Goal: Task Accomplishment & Management: Use online tool/utility

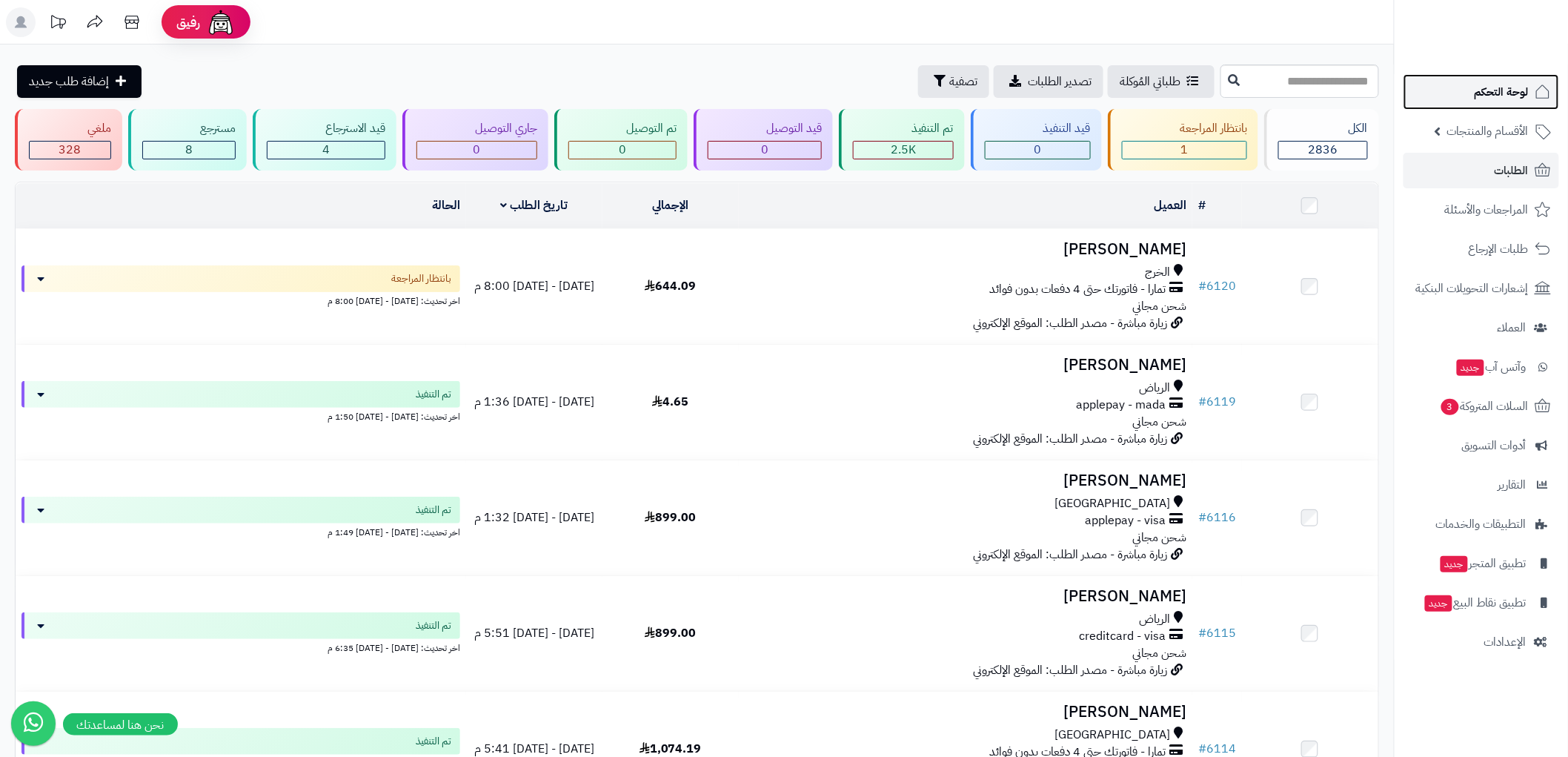
click at [1525, 91] on span "لوحة التحكم" at bounding box center [1502, 91] width 54 height 21
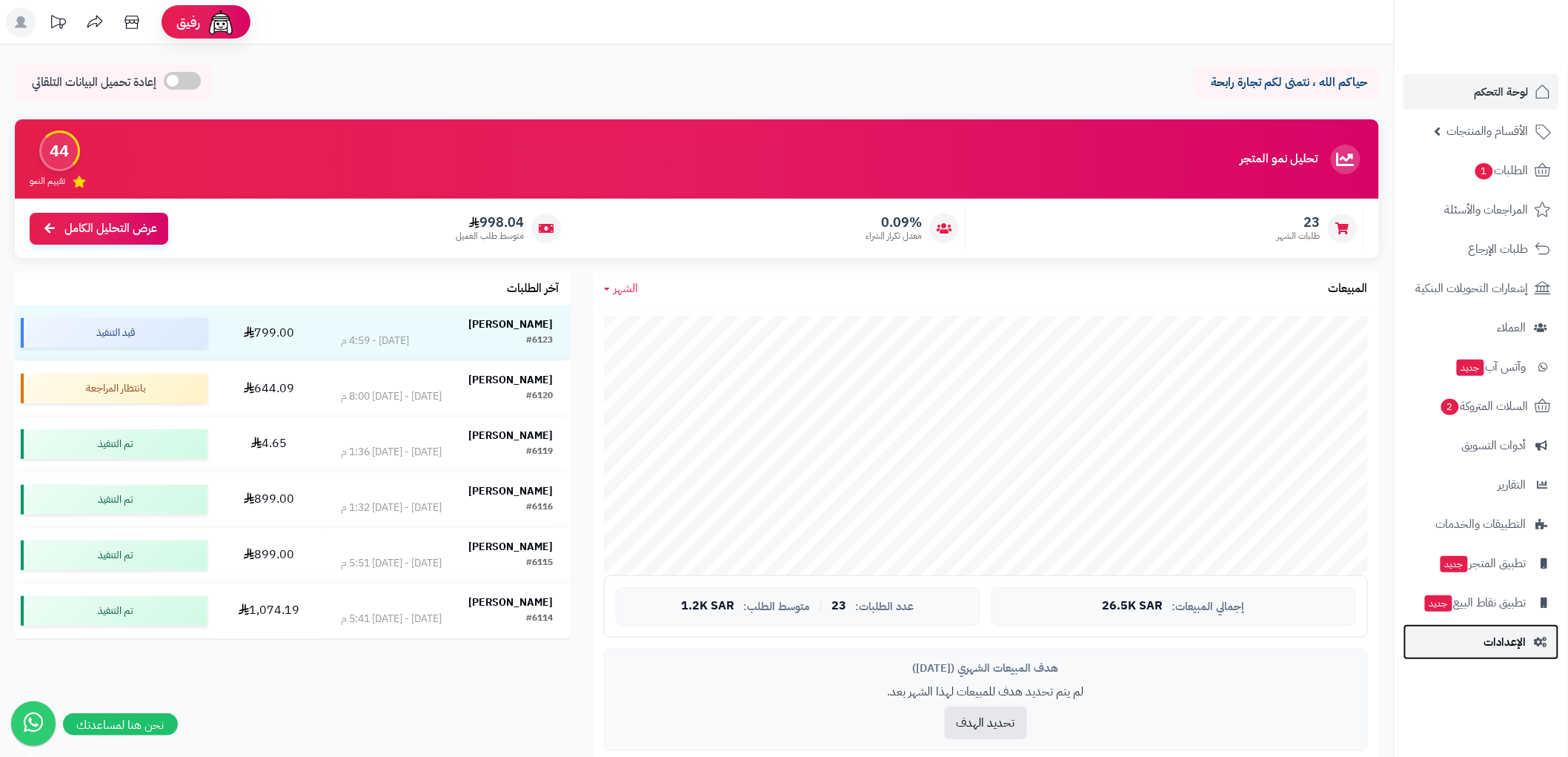
click at [1518, 639] on span "الإعدادات" at bounding box center [1505, 642] width 42 height 21
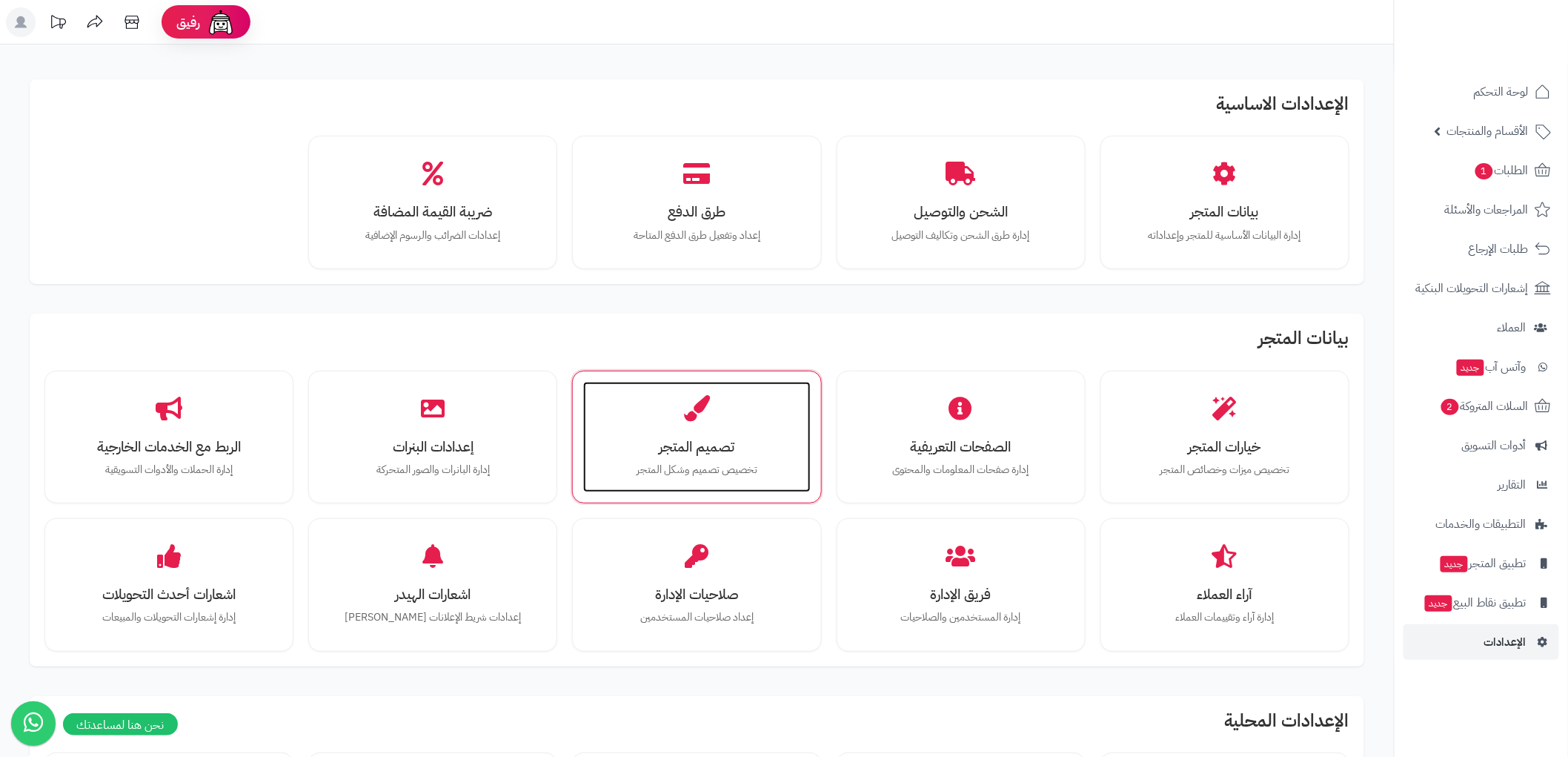
click at [735, 408] on div "تصميم المتجر تخصيص تصميم وشكل المتجر" at bounding box center [697, 438] width 227 height 112
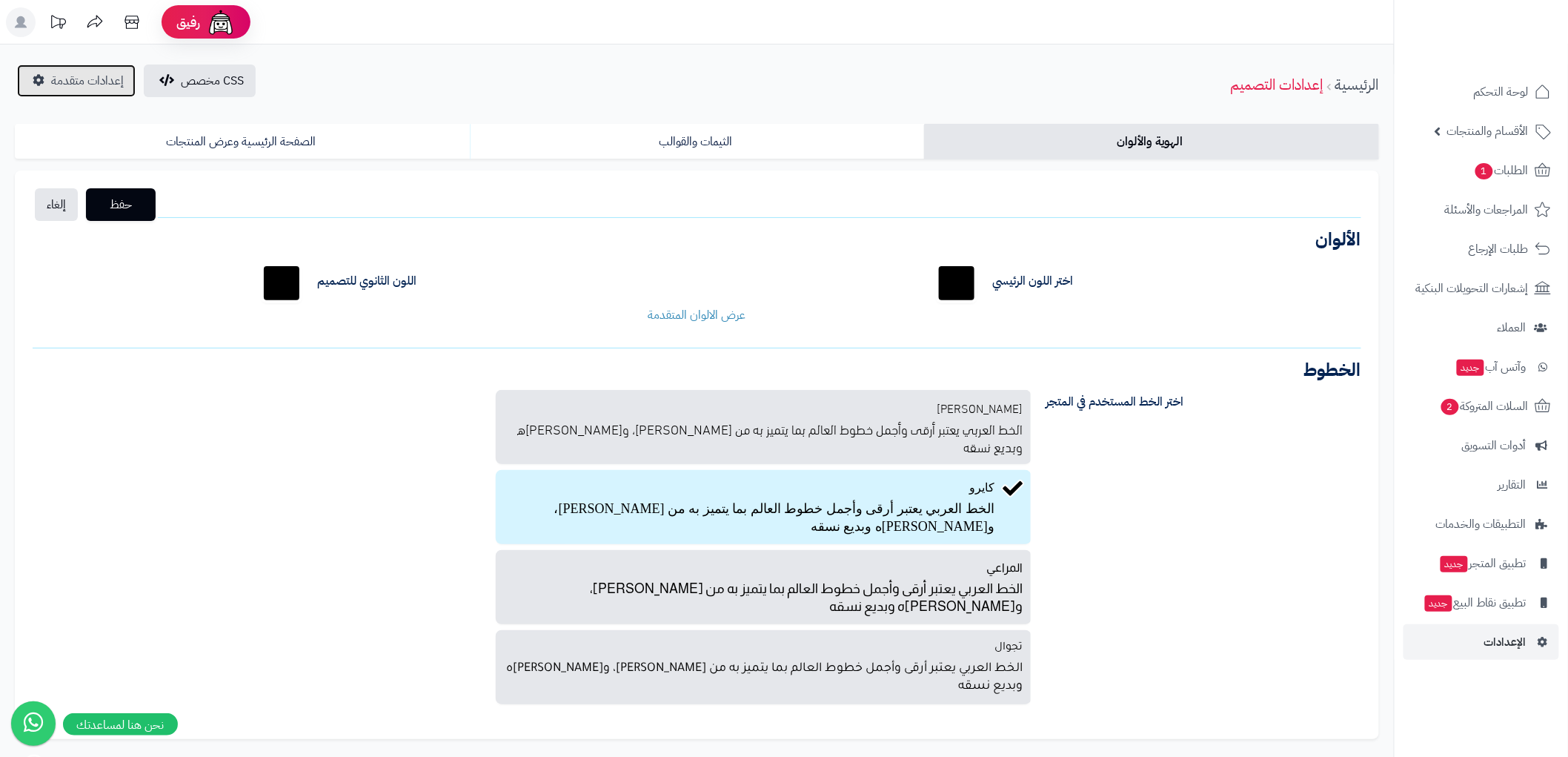
click at [86, 80] on span "إعدادات متقدمة" at bounding box center [88, 80] width 73 height 18
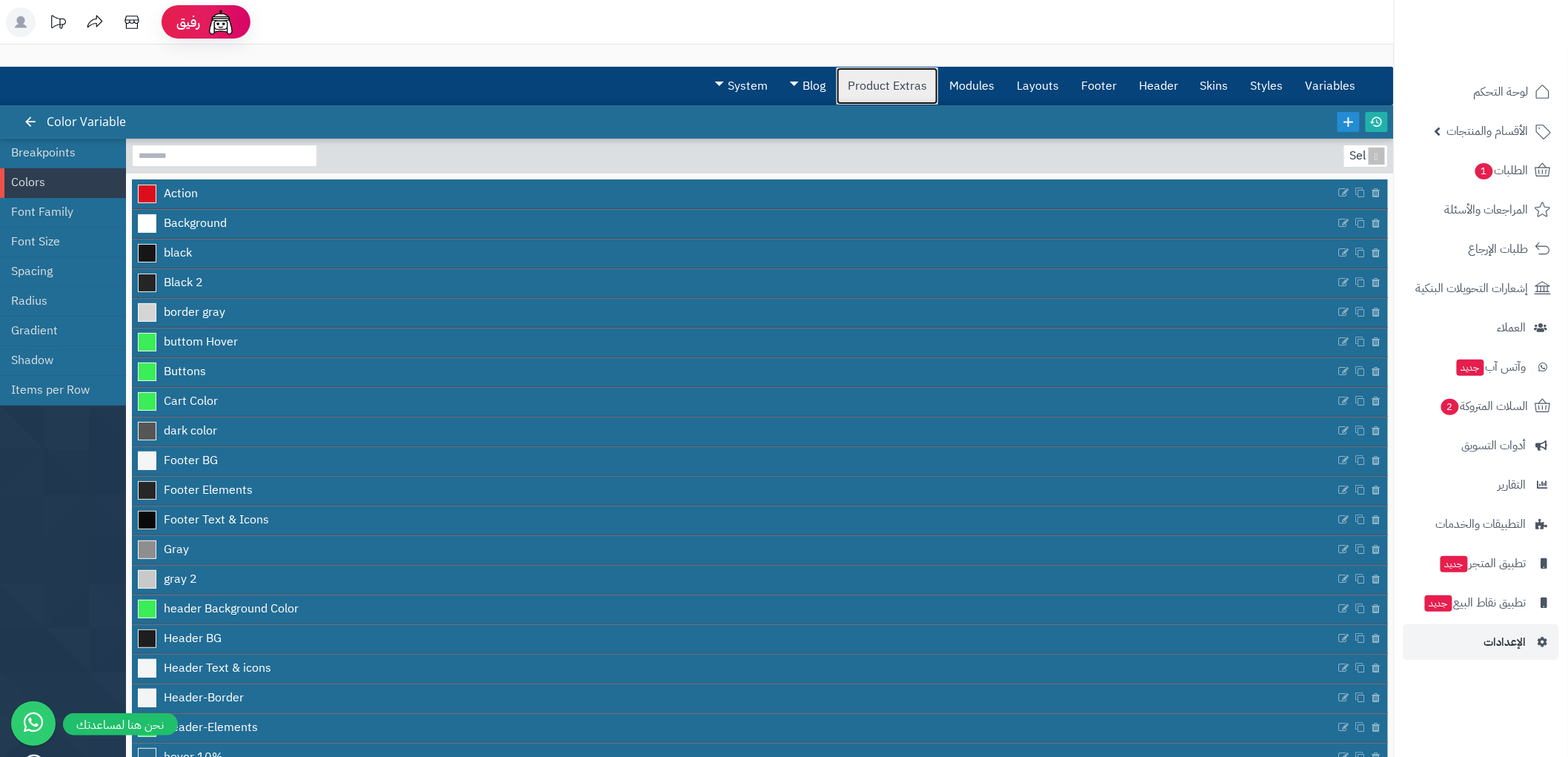
click at [870, 73] on link "Product Extras" at bounding box center [888, 86] width 101 height 37
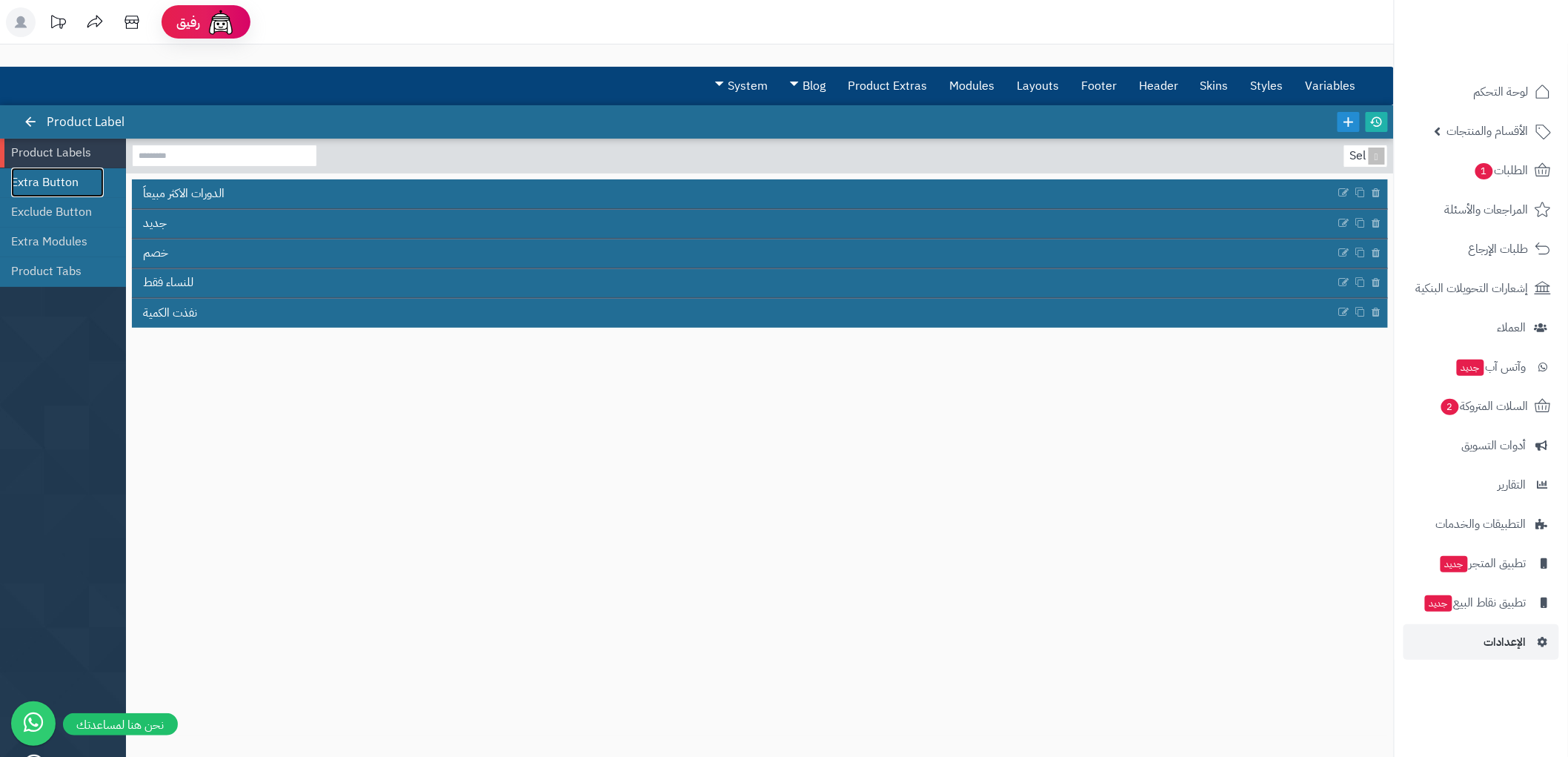
click at [67, 186] on link "Extra Button" at bounding box center [57, 182] width 93 height 30
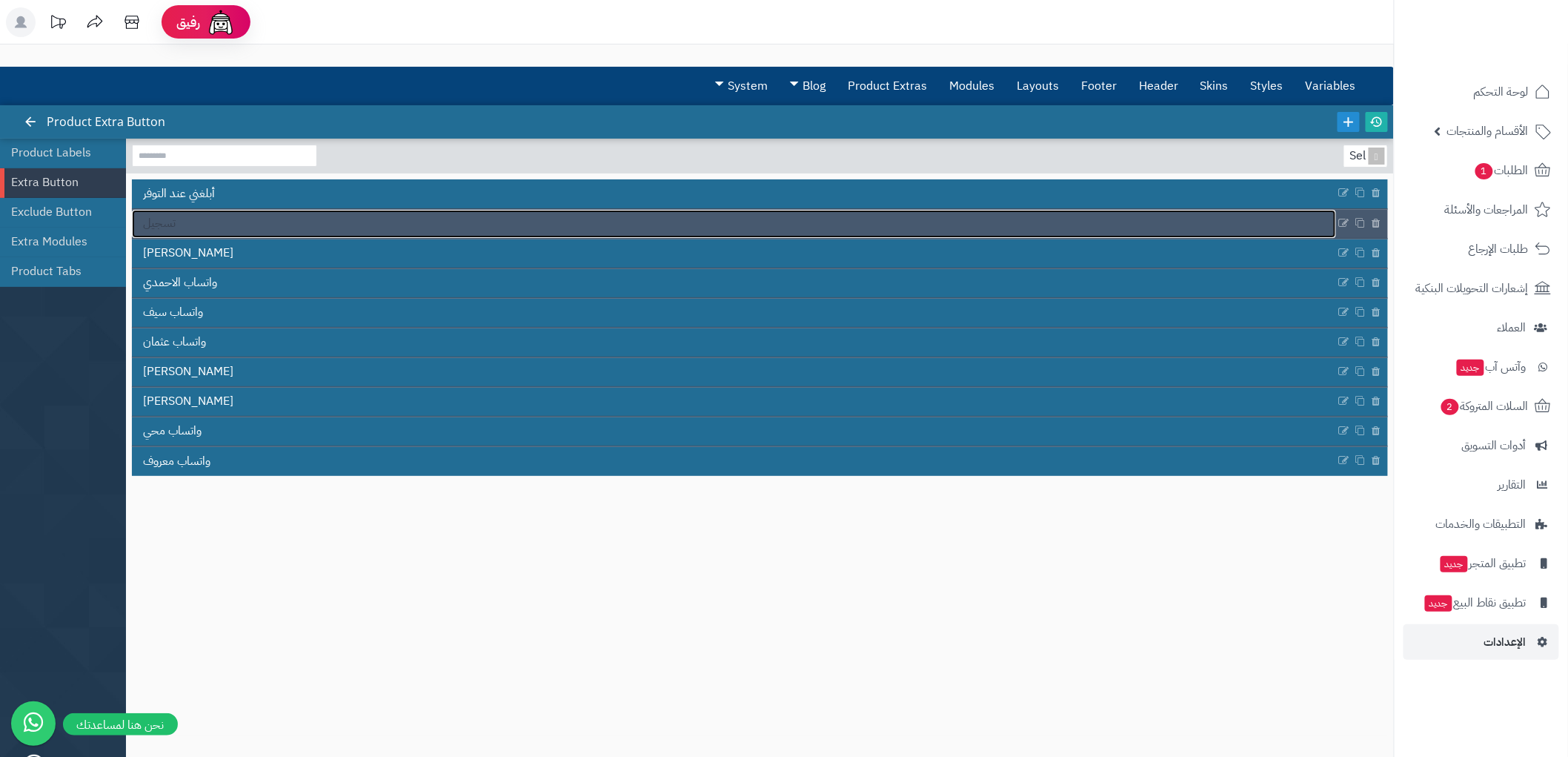
click at [238, 226] on link "تسجيل" at bounding box center [734, 223] width 1205 height 28
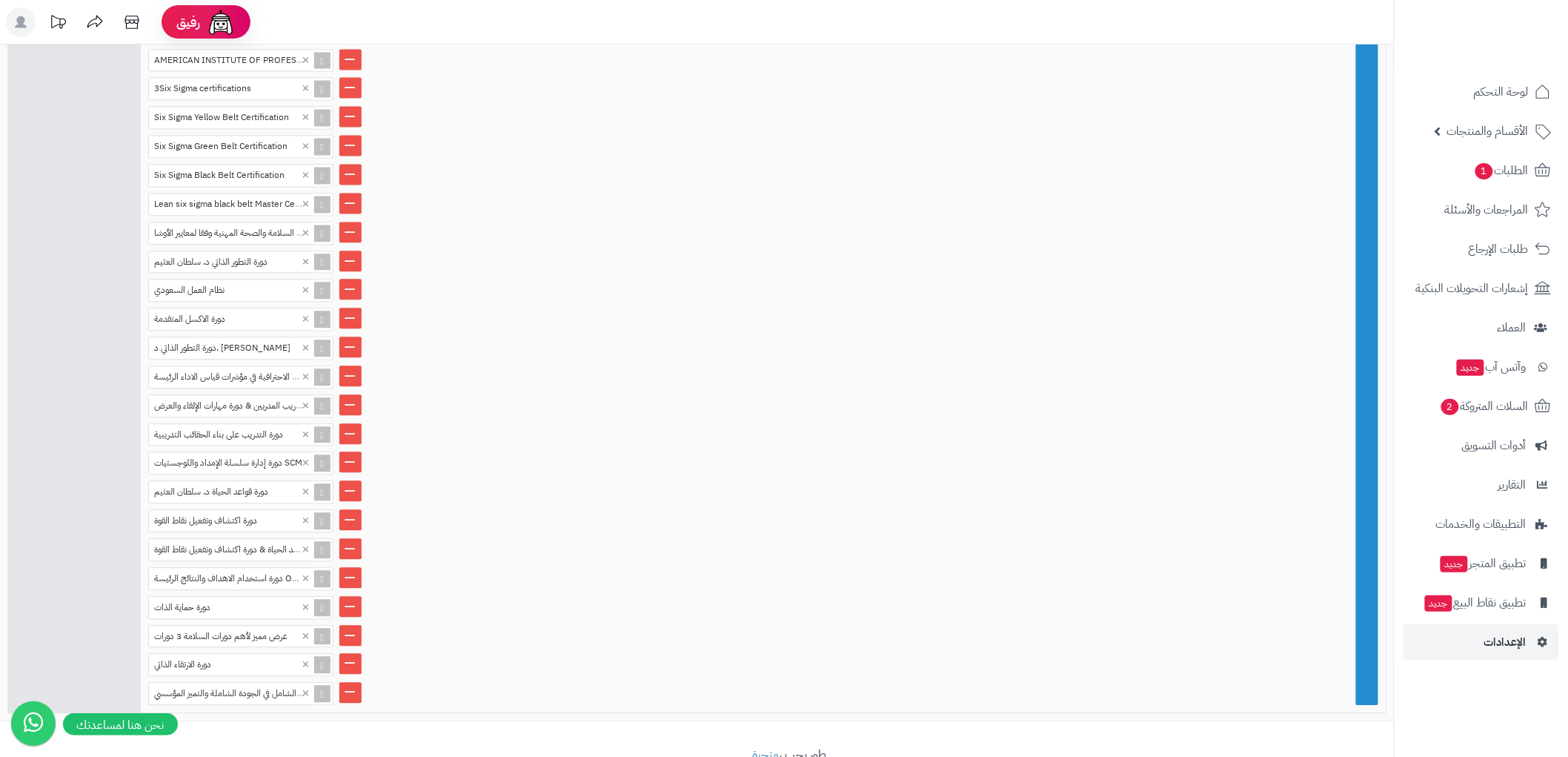
scroll to position [1247, 0]
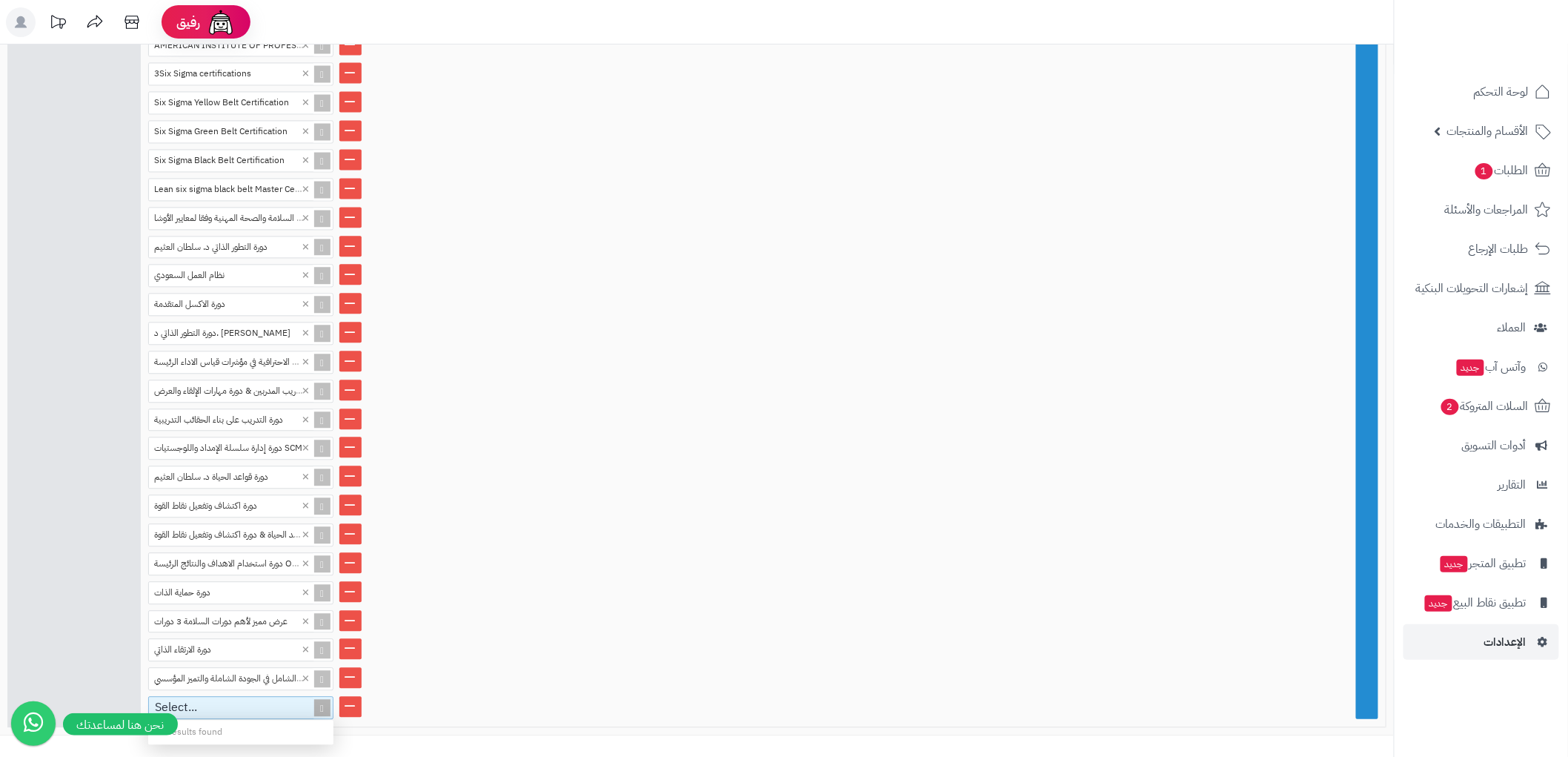
click at [180, 697] on div "Select..." at bounding box center [234, 707] width 172 height 21
paste input "**********"
type input "**********"
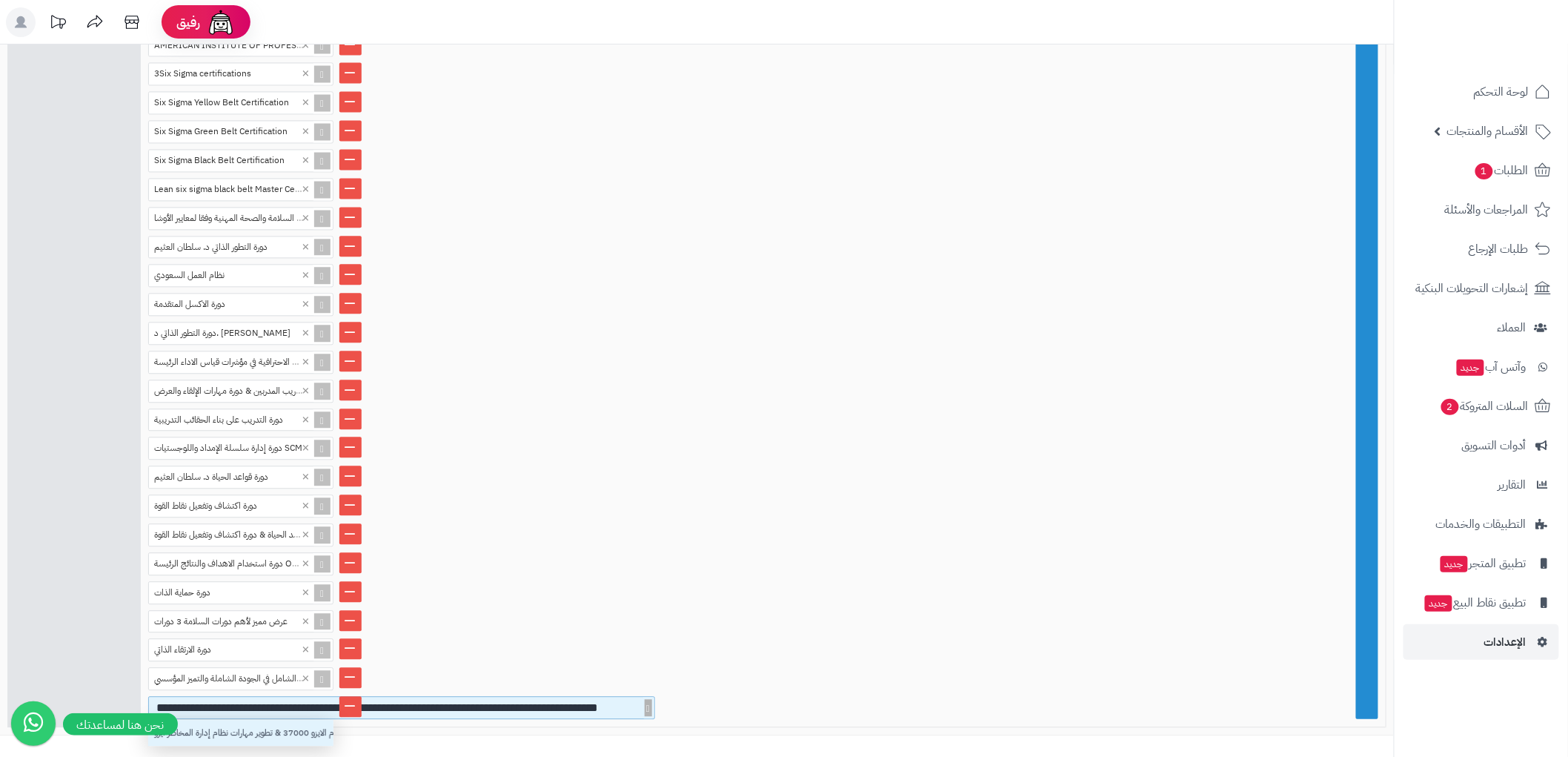
scroll to position [13, 172]
click at [200, 720] on div "التدريب علي حوكمة المنظمات ومعاير نظام الايزو 37000 & تطوير مهارات نظام إدارة ا…" at bounding box center [240, 732] width 185 height 26
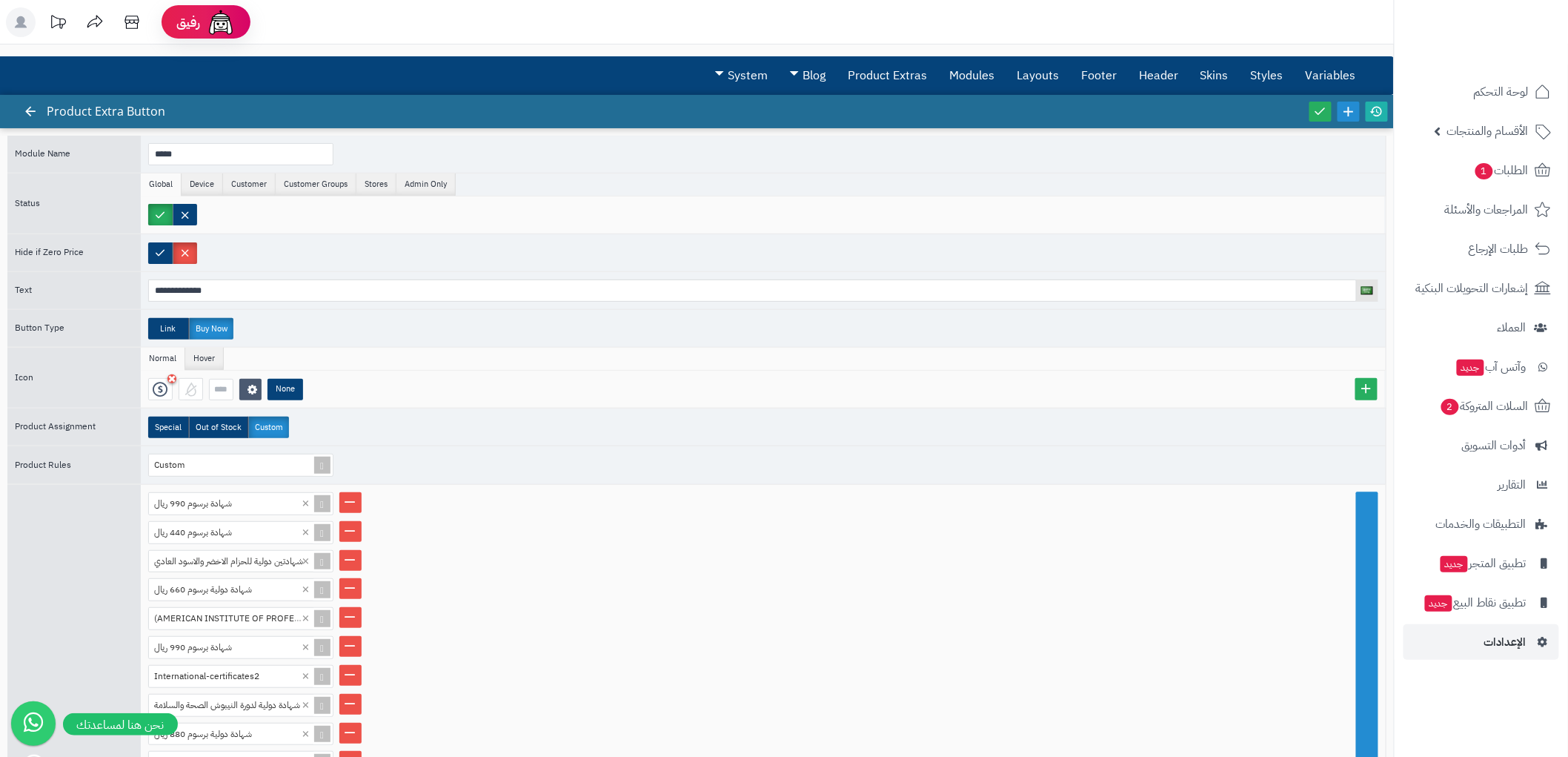
scroll to position [0, 0]
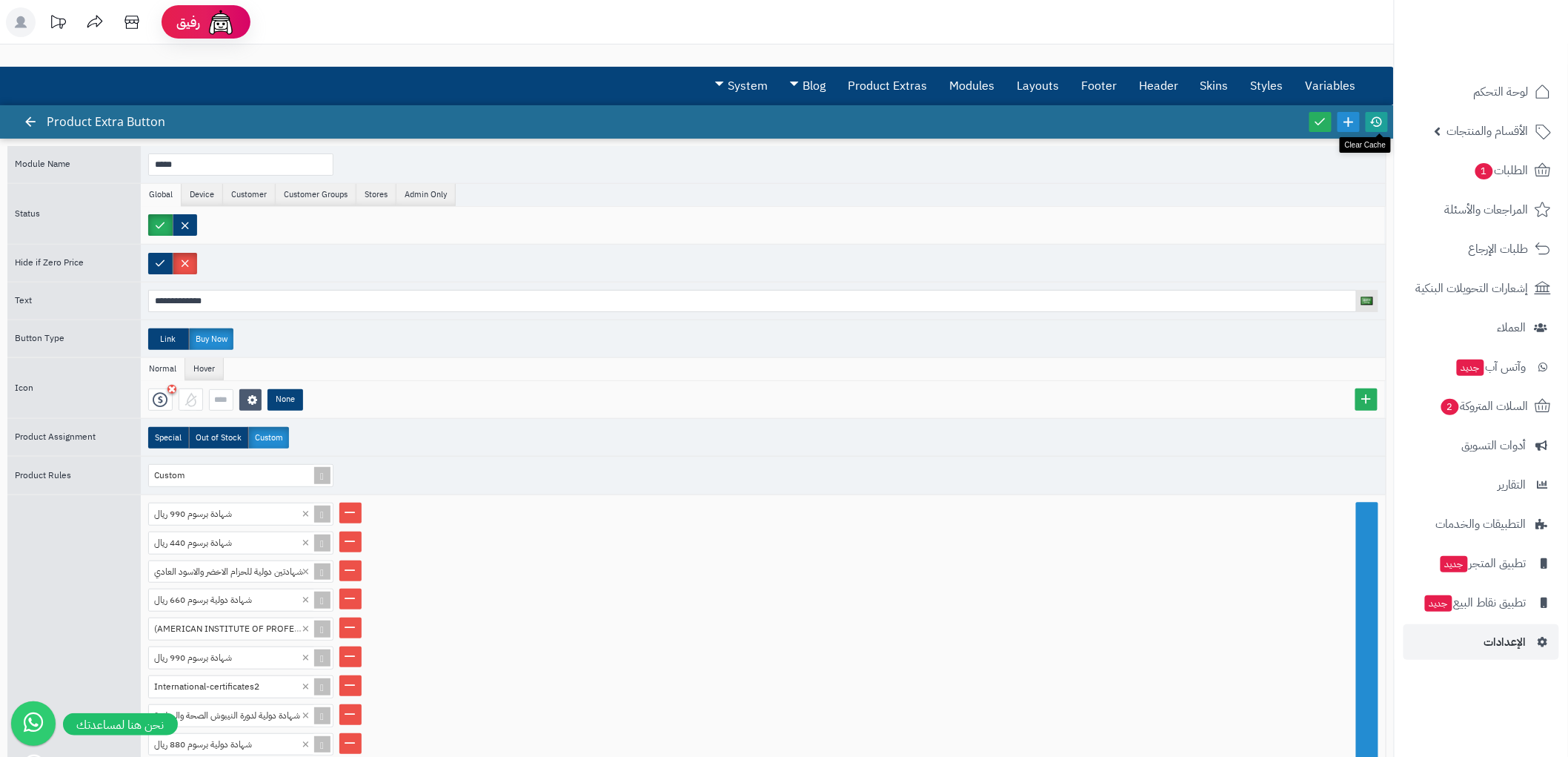
click at [1384, 118] on link at bounding box center [1377, 122] width 22 height 20
click at [1325, 123] on icon at bounding box center [1321, 122] width 14 height 14
click at [1494, 100] on span "لوحة التحكم" at bounding box center [1502, 91] width 54 height 21
